Goal: Communication & Community: Connect with others

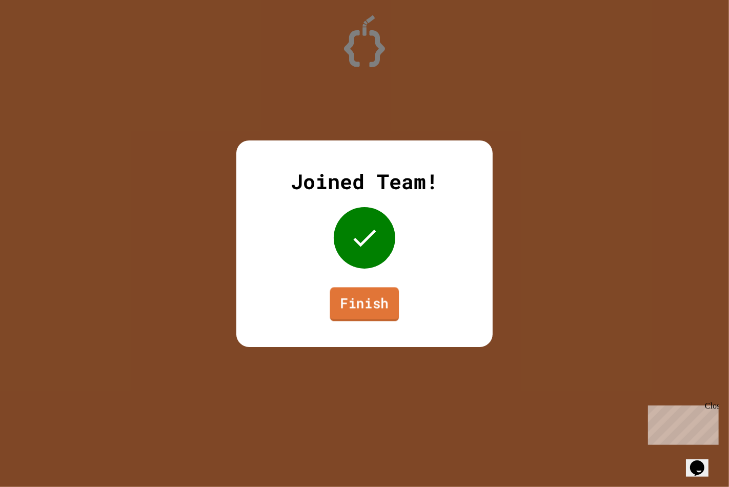
click at [351, 296] on link "Finish" at bounding box center [364, 304] width 69 height 34
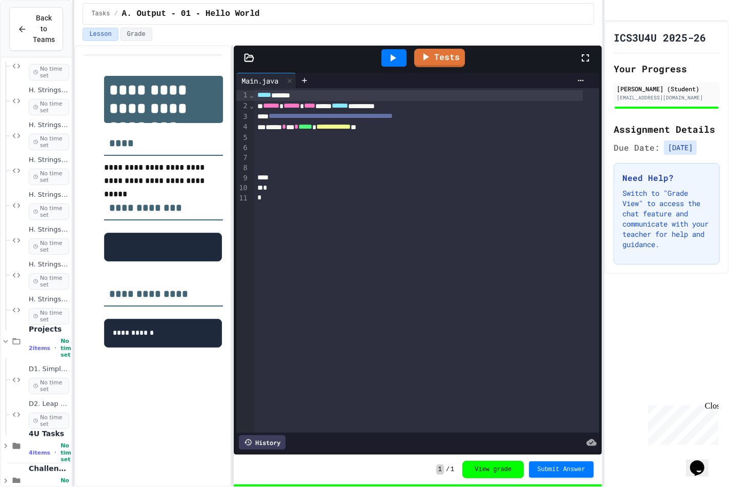
scroll to position [506, 0]
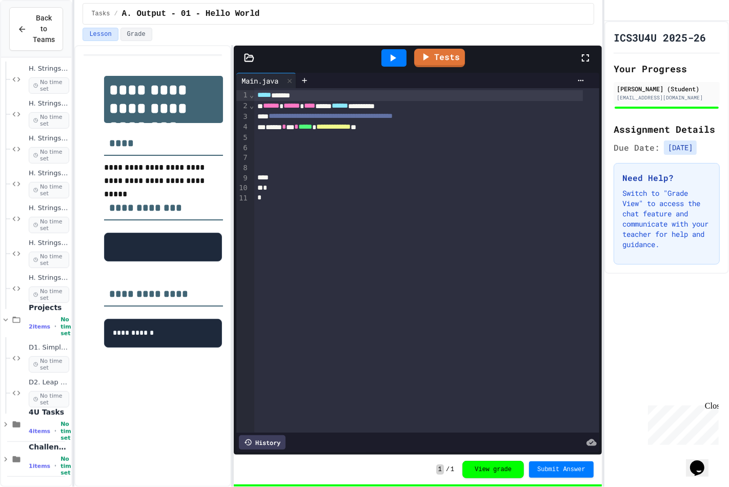
click at [31, 356] on span "No time set" at bounding box center [49, 364] width 41 height 16
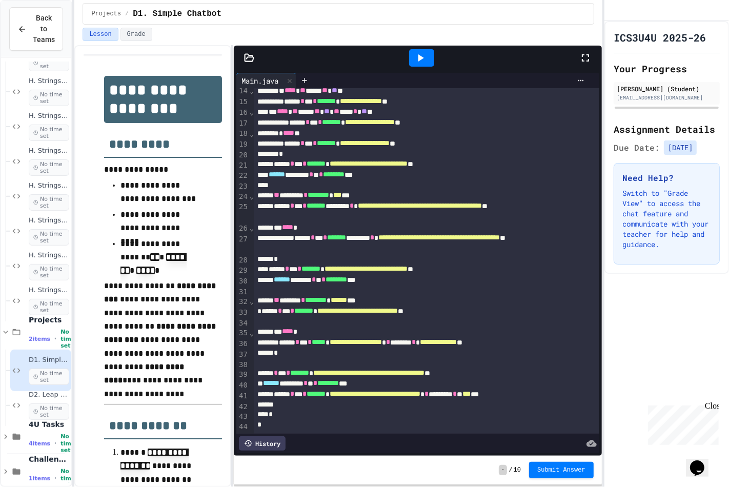
scroll to position [159, 0]
